Goal: Ask a question

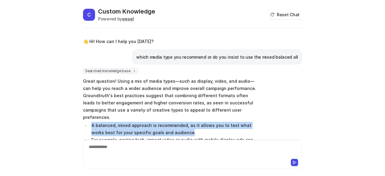
scroll to position [22, 0]
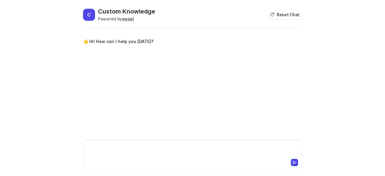
click at [107, 154] on div at bounding box center [193, 151] width 216 height 14
paste div
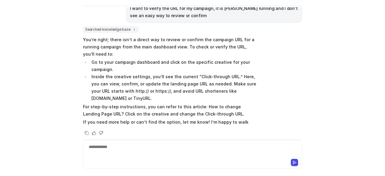
scroll to position [34, 0]
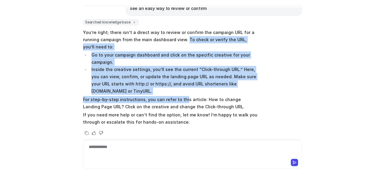
drag, startPoint x: 181, startPoint y: 38, endPoint x: 179, endPoint y: 91, distance: 52.7
click at [179, 91] on span "You’re right; there isn’t a direct way to review or confirm the campaign URL fo…" at bounding box center [171, 77] width 176 height 99
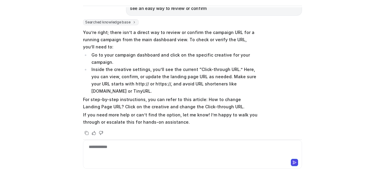
click at [211, 96] on p "For step-by-step instructions, you can refer to this article: How to change Lan…" at bounding box center [171, 103] width 176 height 14
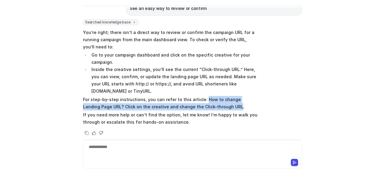
drag, startPoint x: 199, startPoint y: 90, endPoint x: 203, endPoint y: 98, distance: 9.2
click at [203, 98] on p "For step-by-step instructions, you can refer to this article: How to change Lan…" at bounding box center [171, 103] width 176 height 14
copy p "How to change Landing Page URL? Click on the creative and change the Click-thro…"
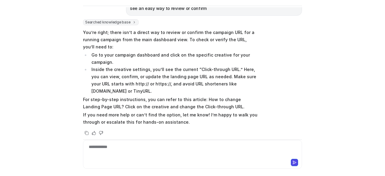
click at [105, 84] on li "Inside the creative settings, you’ll see the current “Click-through URL.” Here,…" at bounding box center [174, 80] width 169 height 29
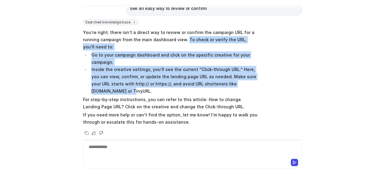
drag, startPoint x: 181, startPoint y: 38, endPoint x: 244, endPoint y: 86, distance: 79.3
click at [244, 86] on span "You’re right; there isn’t a direct way to review or confirm the campaign URL fo…" at bounding box center [171, 77] width 176 height 99
click at [184, 78] on li "Inside the creative settings, you’ll see the current “Click-through URL.” Here,…" at bounding box center [174, 80] width 169 height 29
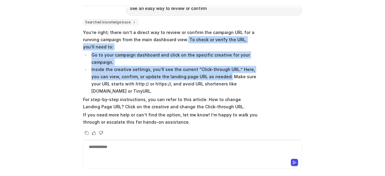
drag, startPoint x: 214, startPoint y: 77, endPoint x: 180, endPoint y: 38, distance: 51.4
click at [180, 38] on span "You’re right; there isn’t a direct way to review or confirm the campaign URL fo…" at bounding box center [171, 77] width 176 height 99
copy span "To check or verify the URL, you’ll need to: Go to your campaign dashboard and c…"
